Goal: Task Accomplishment & Management: Complete application form

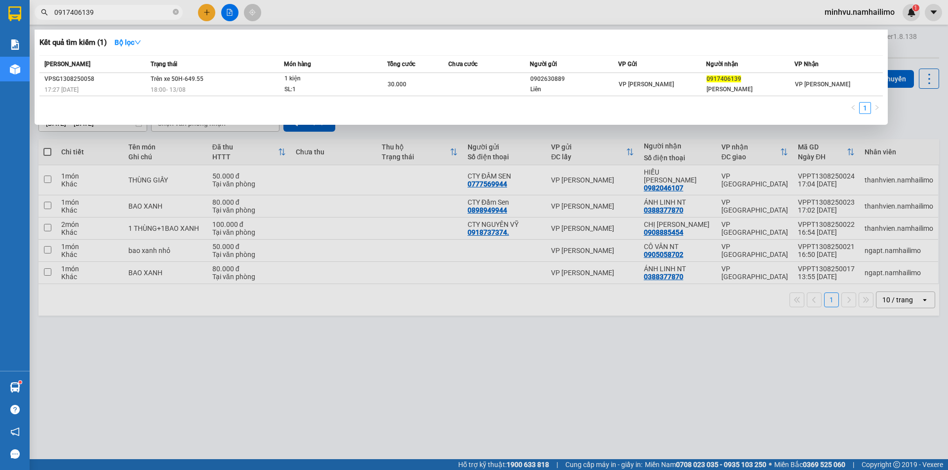
click at [433, 225] on div at bounding box center [474, 235] width 948 height 470
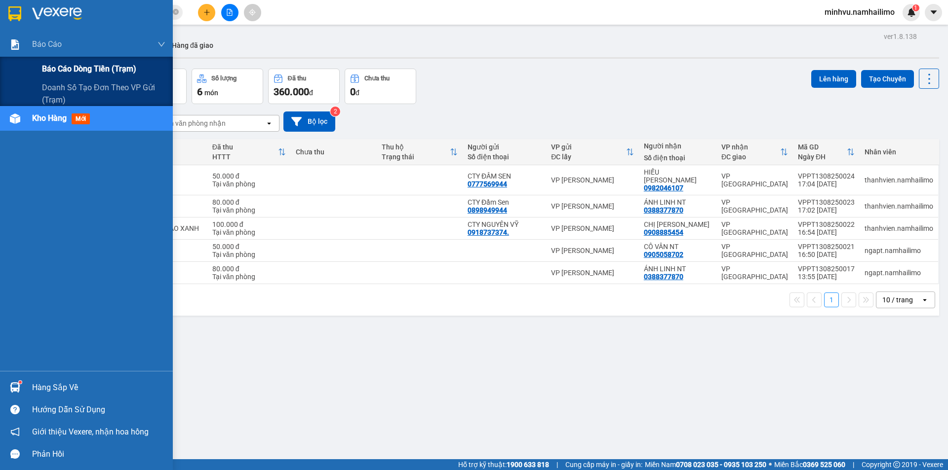
drag, startPoint x: 62, startPoint y: 65, endPoint x: 128, endPoint y: 73, distance: 66.7
click at [62, 65] on span "Báo cáo dòng tiền (trạm)" at bounding box center [89, 69] width 94 height 12
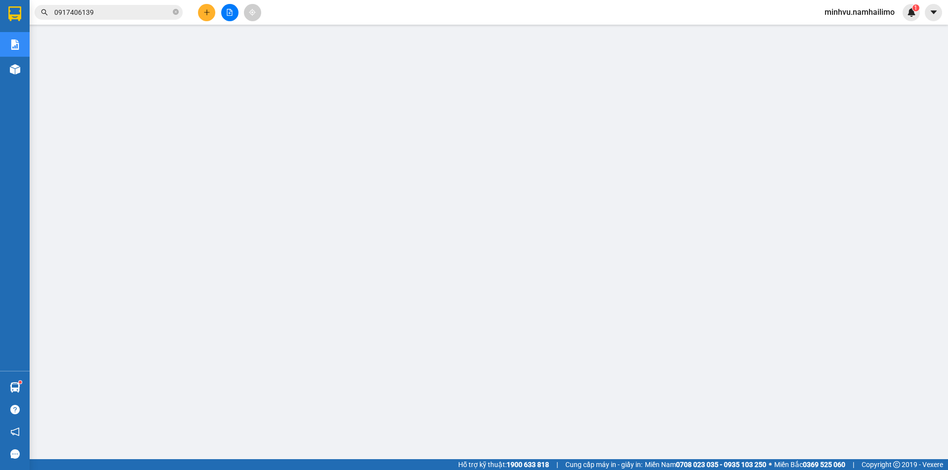
click at [208, 7] on button at bounding box center [206, 12] width 17 height 17
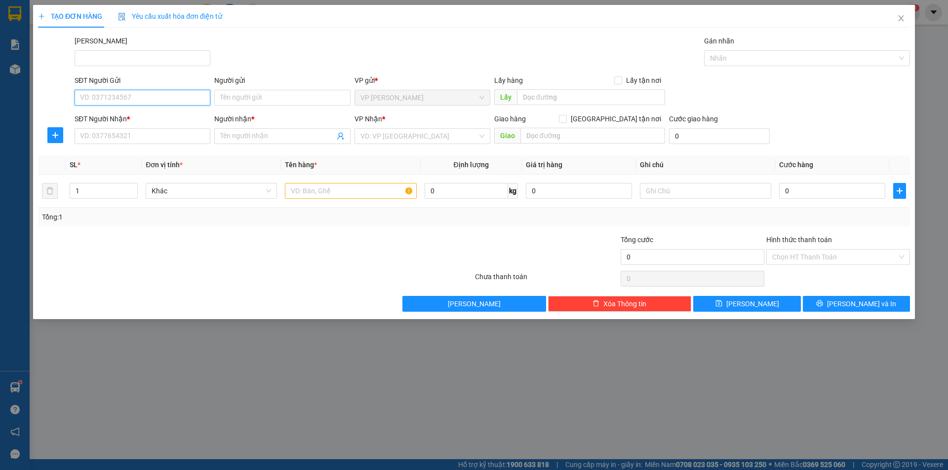
click at [159, 91] on input "SĐT Người Gửi" at bounding box center [143, 98] width 136 height 16
type input "0356931424"
click at [165, 120] on div "0356931424 - TRUYỀN" at bounding box center [142, 117] width 124 height 11
type input "TRUYỀN"
type input "0976828663"
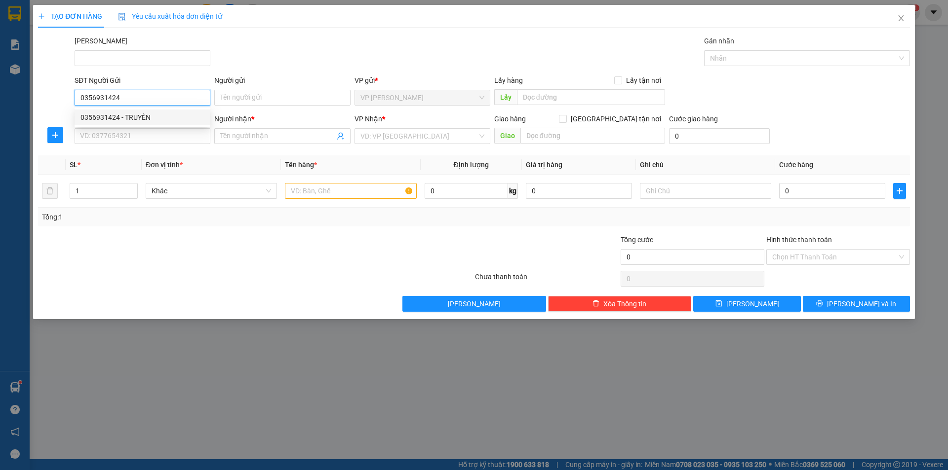
type input "Huyền"
type input "50.000"
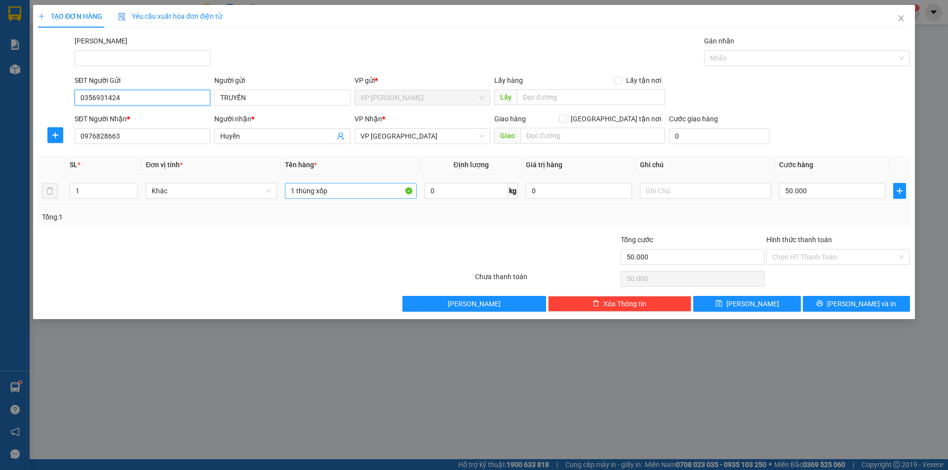
type input "0356931424"
drag, startPoint x: 348, startPoint y: 195, endPoint x: 276, endPoint y: 208, distance: 73.7
click at [300, 198] on input "1 thùng xốp" at bounding box center [350, 191] width 131 height 16
type input "1"
type input "1 túi nilong"
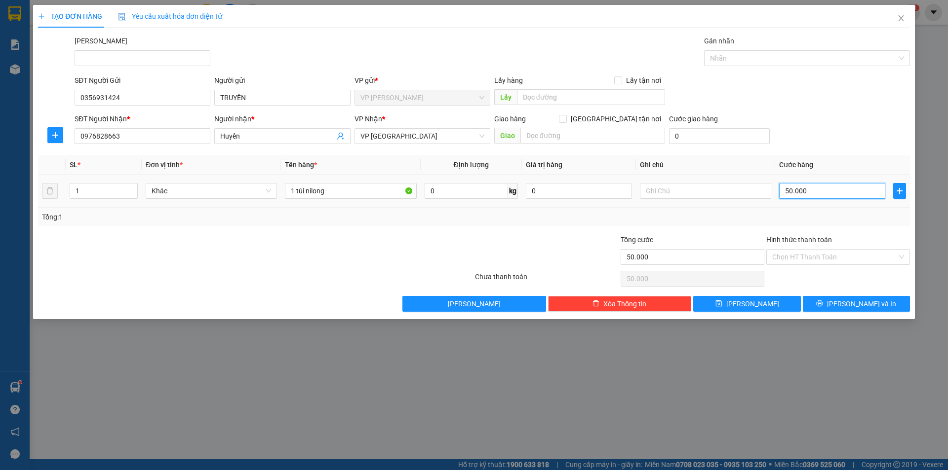
click at [807, 194] on input "50.000" at bounding box center [832, 191] width 106 height 16
type input "30"
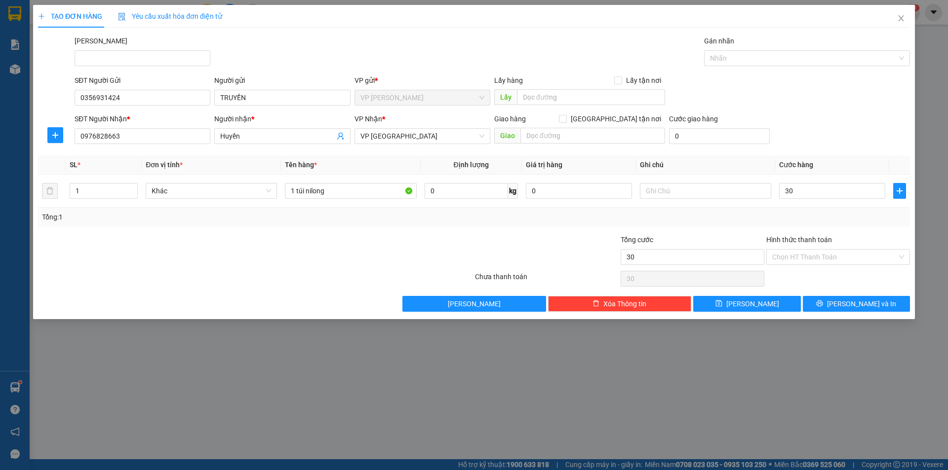
click at [411, 229] on div "Transit Pickup Surcharge Ids Transit Deliver Surcharge Ids Transit Deliver Surc…" at bounding box center [474, 174] width 872 height 276
type input "30.000"
click at [859, 309] on span "[PERSON_NAME] và In" at bounding box center [861, 304] width 69 height 11
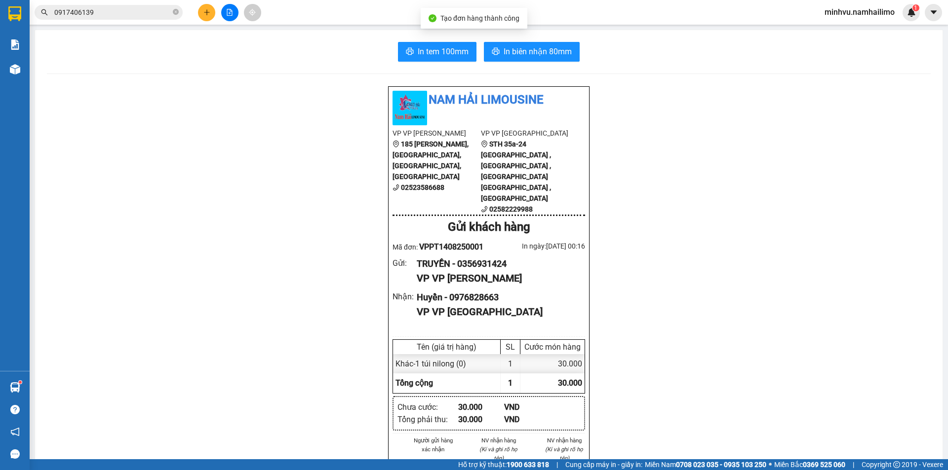
click at [522, 56] on span "In biên nhận 80mm" at bounding box center [537, 51] width 68 height 12
click at [523, 56] on span "In biên nhận 80mm" at bounding box center [537, 51] width 68 height 12
click at [456, 50] on span "In tem 100mm" at bounding box center [443, 51] width 51 height 12
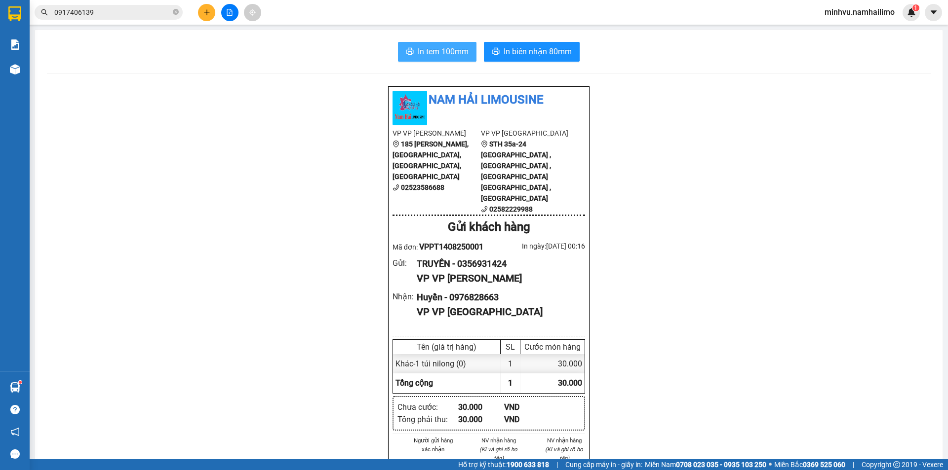
click at [456, 50] on span "In tem 100mm" at bounding box center [443, 51] width 51 height 12
